Goal: Task Accomplishment & Management: Manage account settings

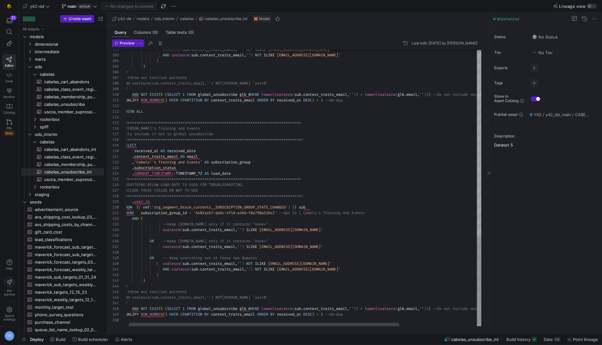
scroll to position [34, 0]
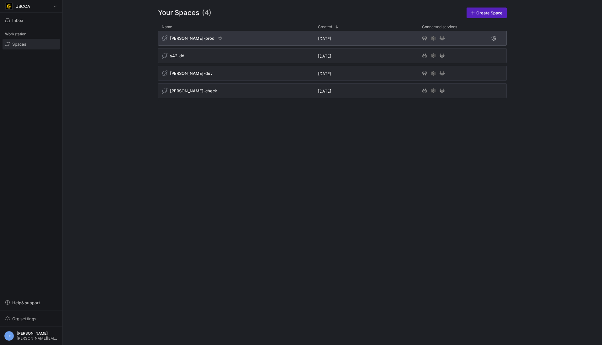
click at [277, 39] on div "edw-dv-prod" at bounding box center [236, 38] width 156 height 15
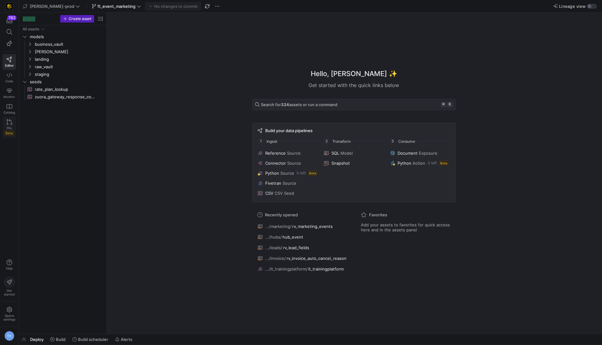
click at [8, 122] on icon at bounding box center [10, 122] width 6 height 6
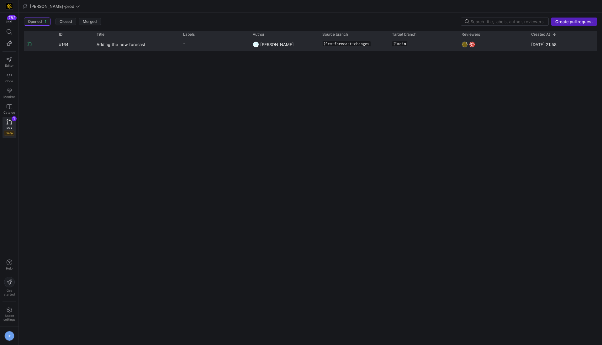
click at [302, 41] on y42-pull-request-list-view-author-cell-renderer "Noah Streveler" at bounding box center [284, 45] width 62 height 12
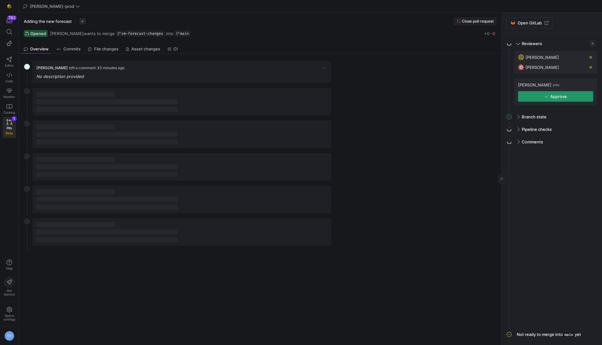
click at [548, 97] on icon "button" at bounding box center [546, 96] width 4 height 4
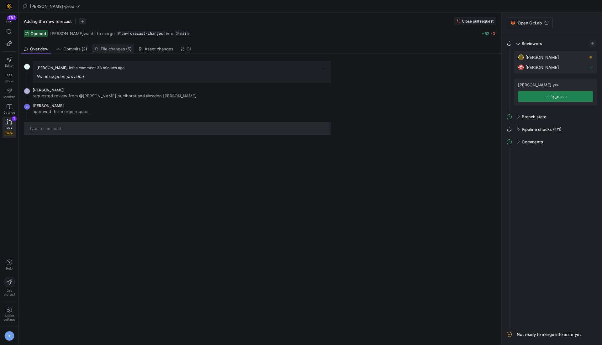
click at [123, 48] on span "File changes (5)" at bounding box center [116, 49] width 31 height 4
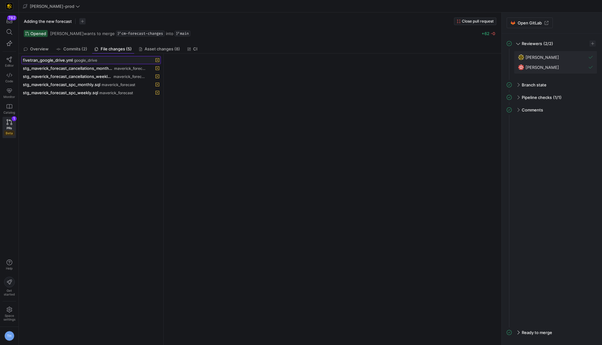
click at [100, 60] on div "fivetran_google_drive.yml google_drive" at bounding box center [84, 60] width 123 height 5
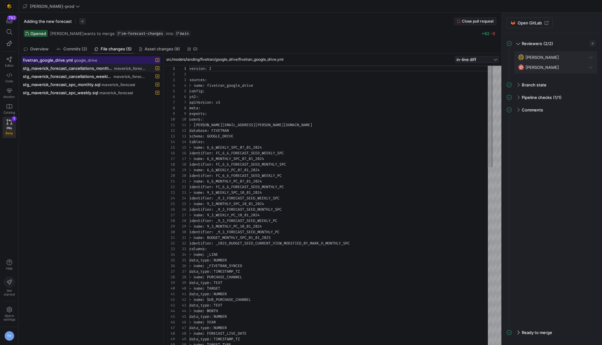
scroll to position [56, 0]
